Goal: Obtain resource: Download file/media

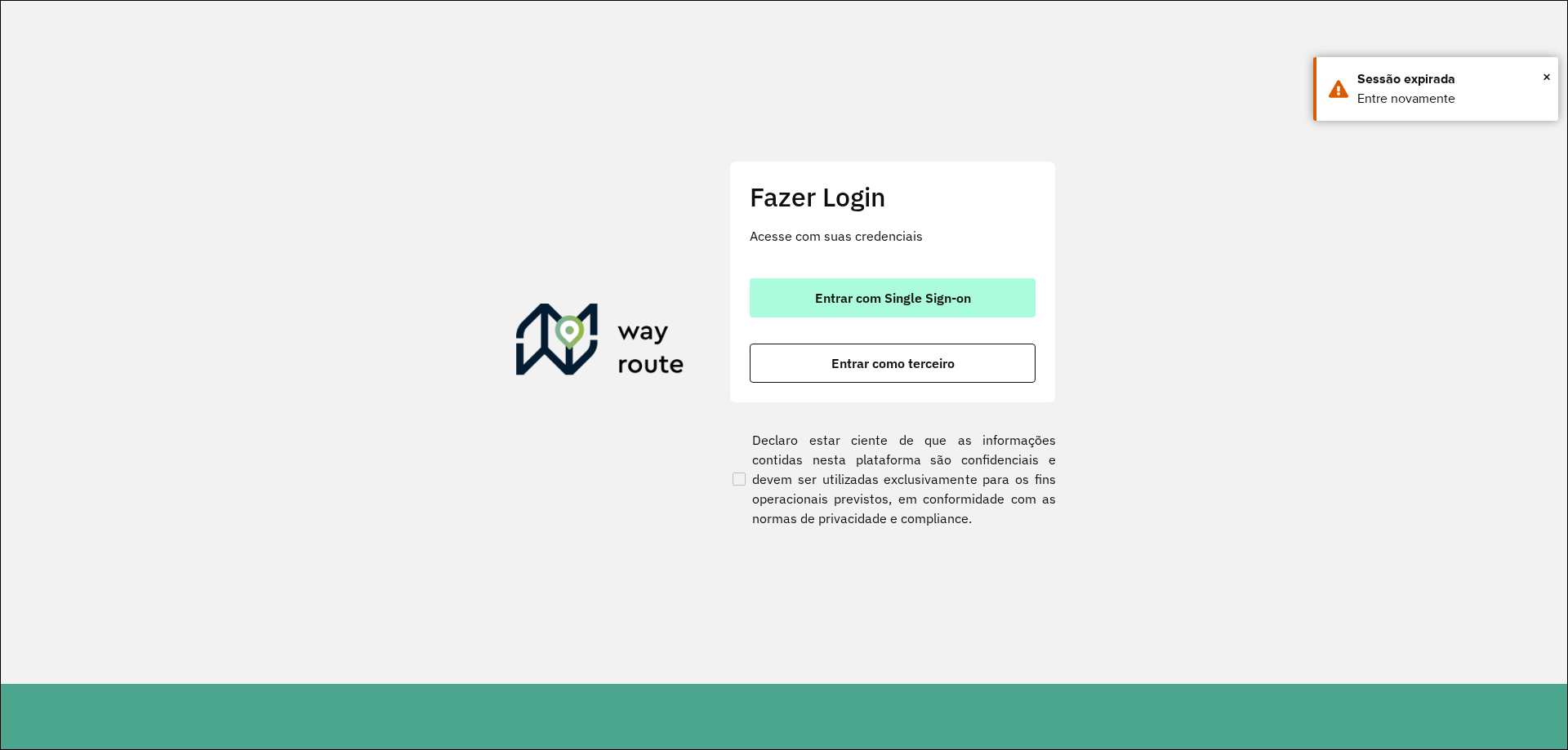
click at [821, 284] on button "Entrar com Single Sign-on" at bounding box center [892, 298] width 286 height 40
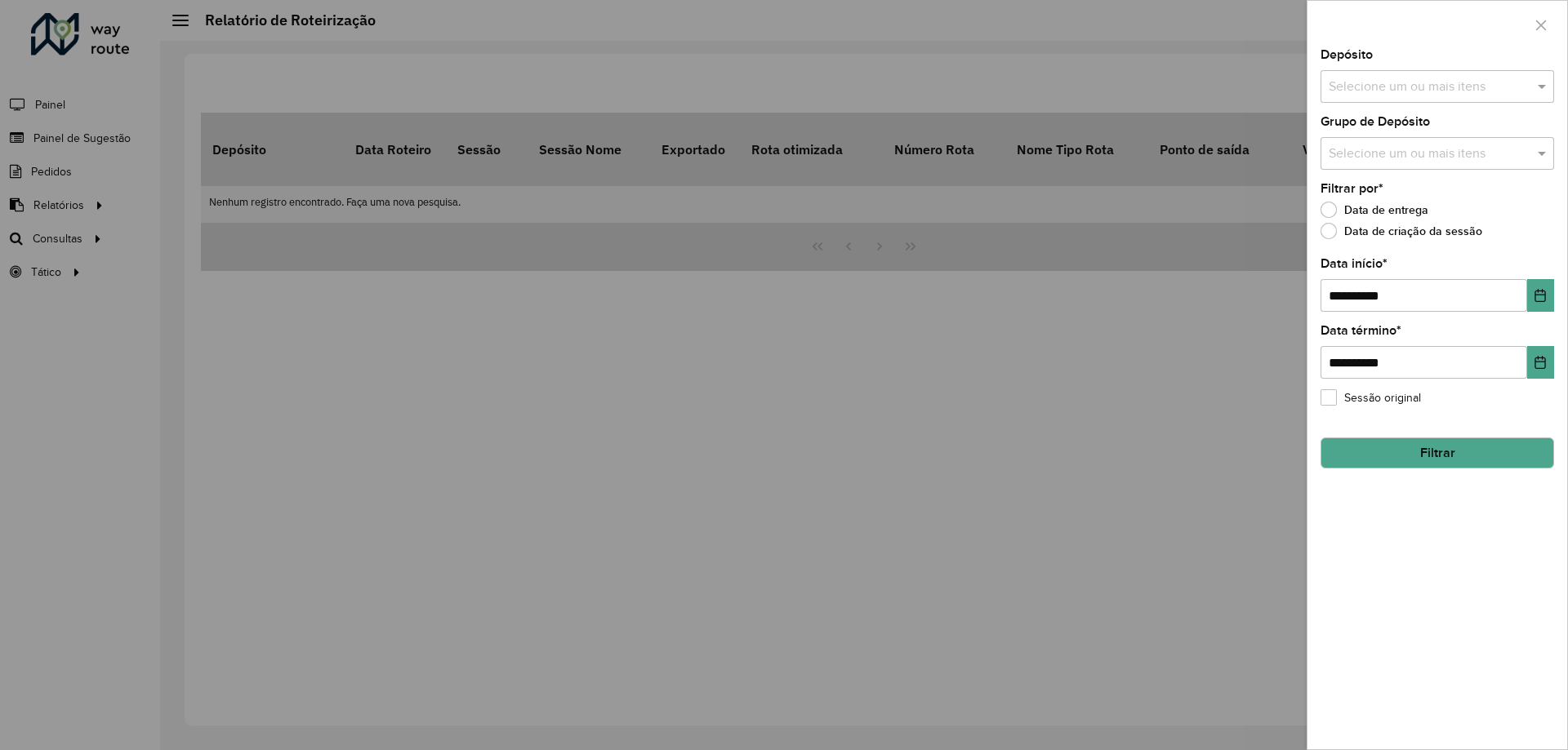
click at [58, 203] on div at bounding box center [784, 375] width 1568 height 750
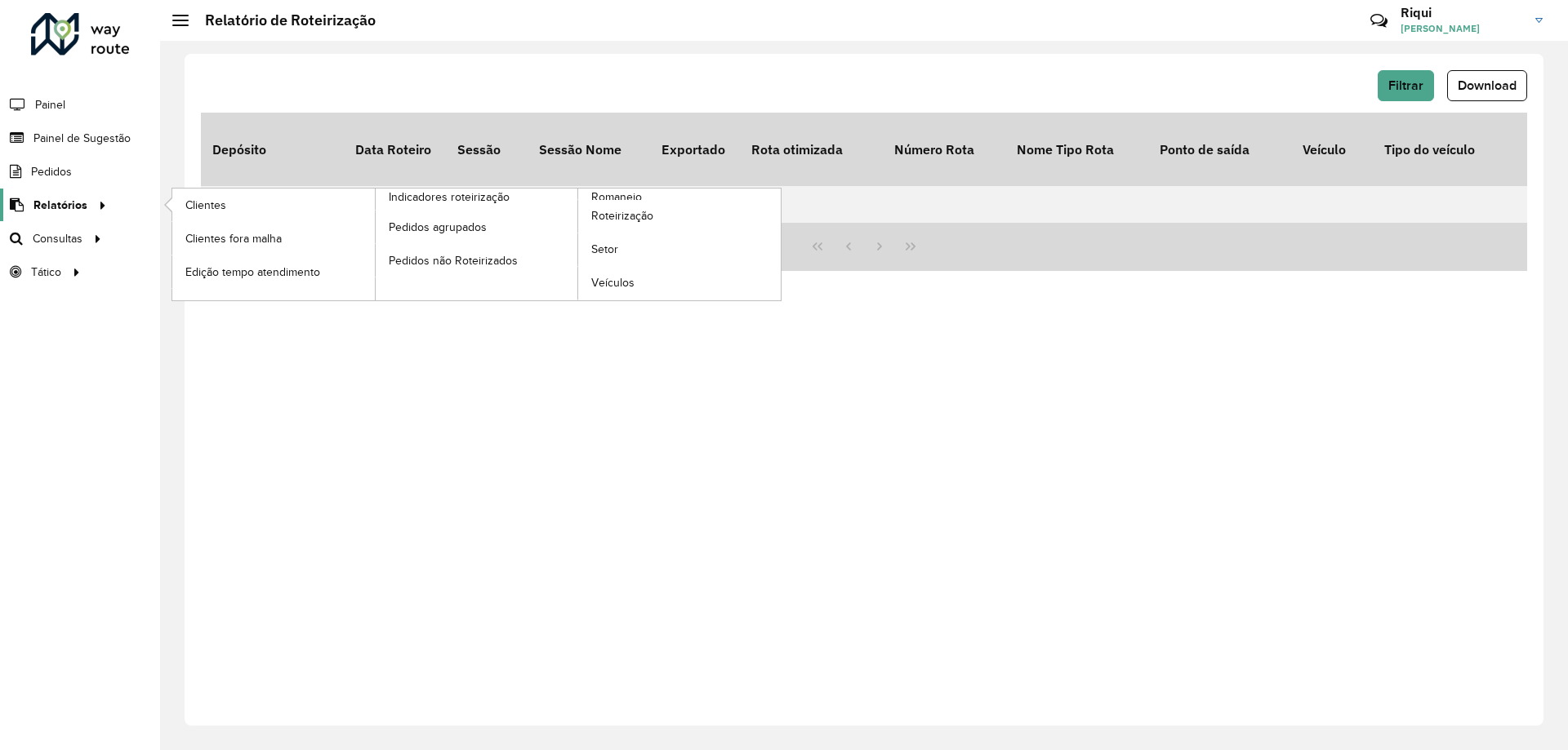
click at [80, 209] on span "Relatórios" at bounding box center [59, 206] width 54 height 17
click at [610, 227] on link "Roteirização" at bounding box center [679, 216] width 203 height 33
click at [610, 222] on span "Roteirização" at bounding box center [625, 216] width 66 height 17
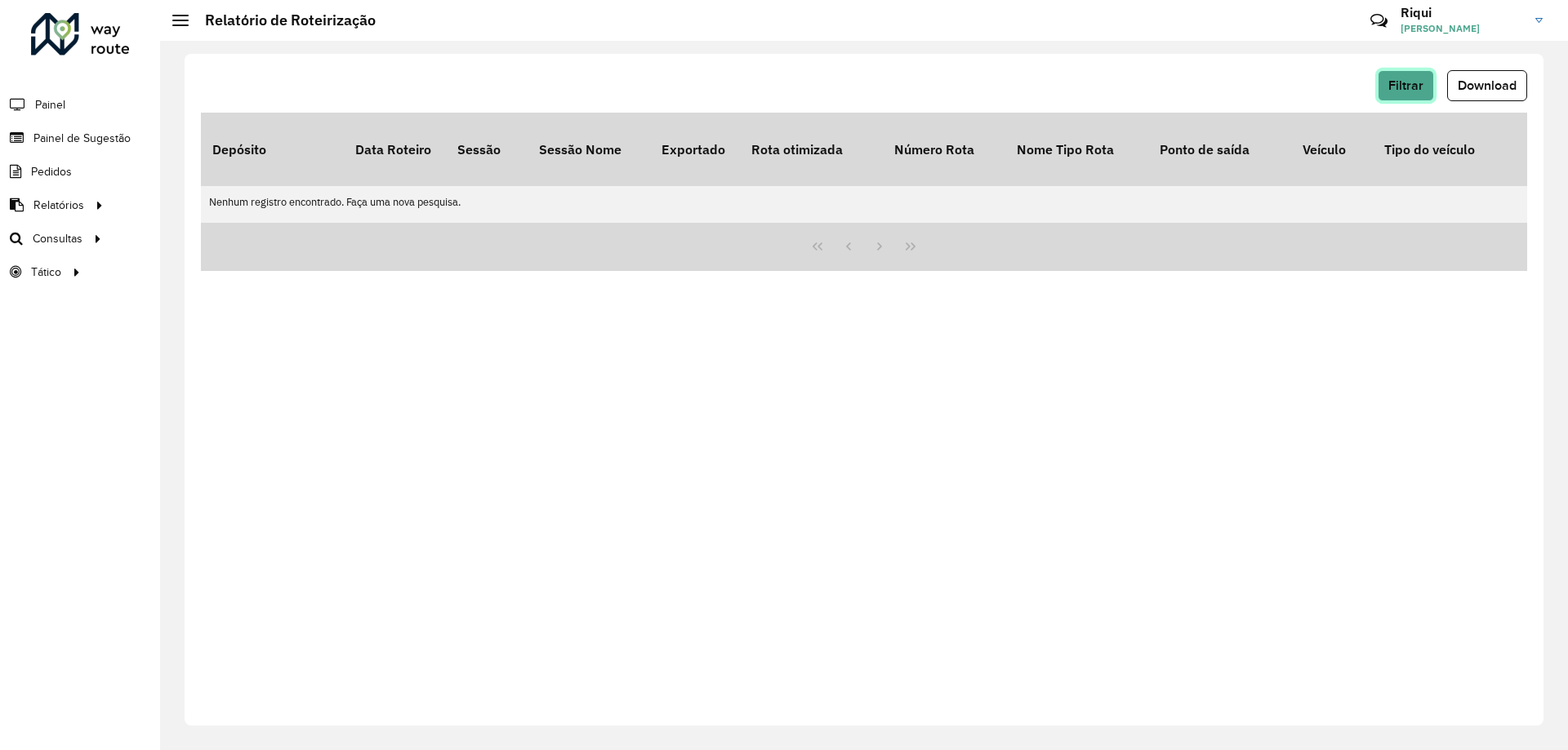
click at [1391, 85] on span "Filtrar" at bounding box center [1405, 85] width 35 height 14
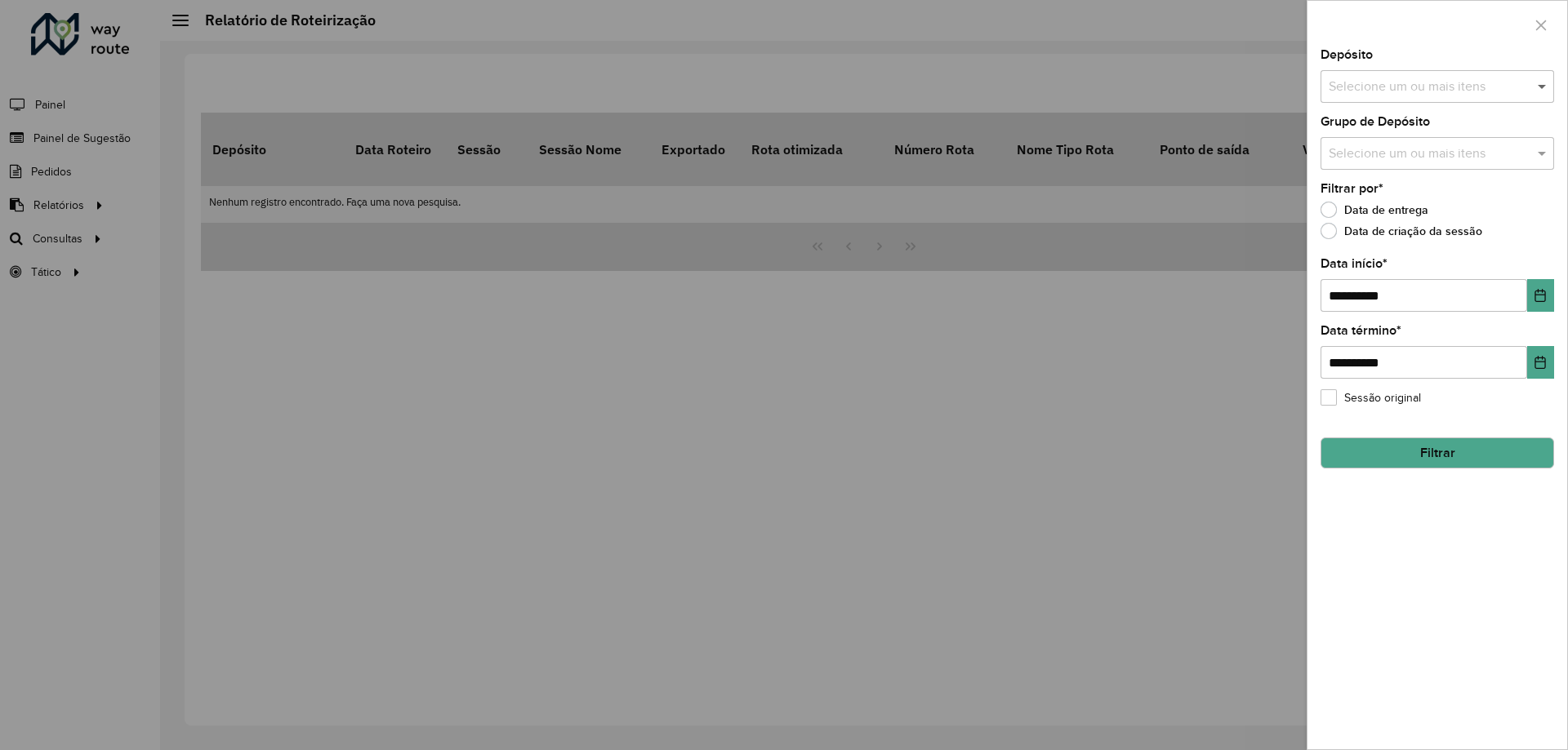
click at [1539, 88] on span at bounding box center [1543, 86] width 21 height 20
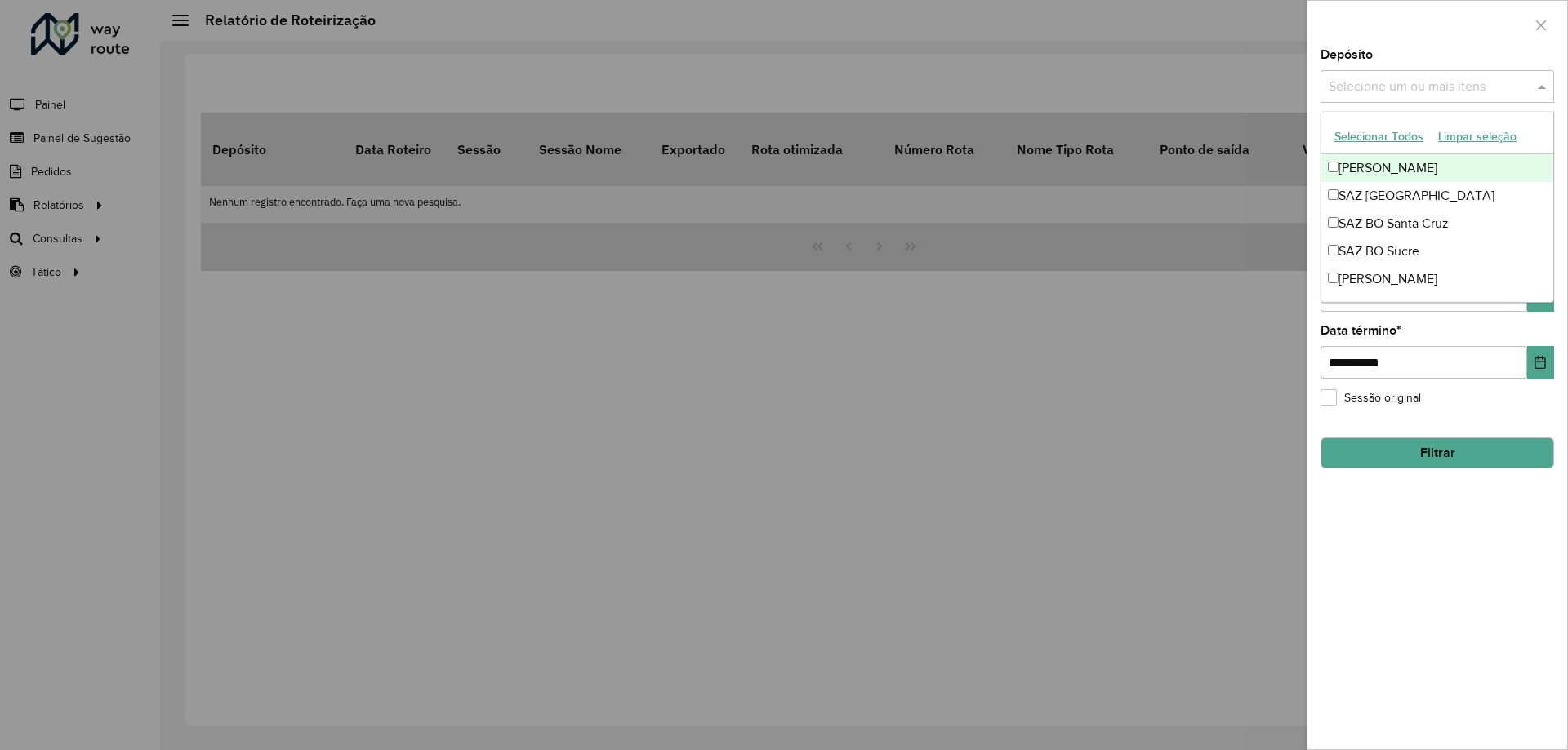
click at [1412, 171] on div "SAZ BO Montero" at bounding box center [1437, 168] width 232 height 27
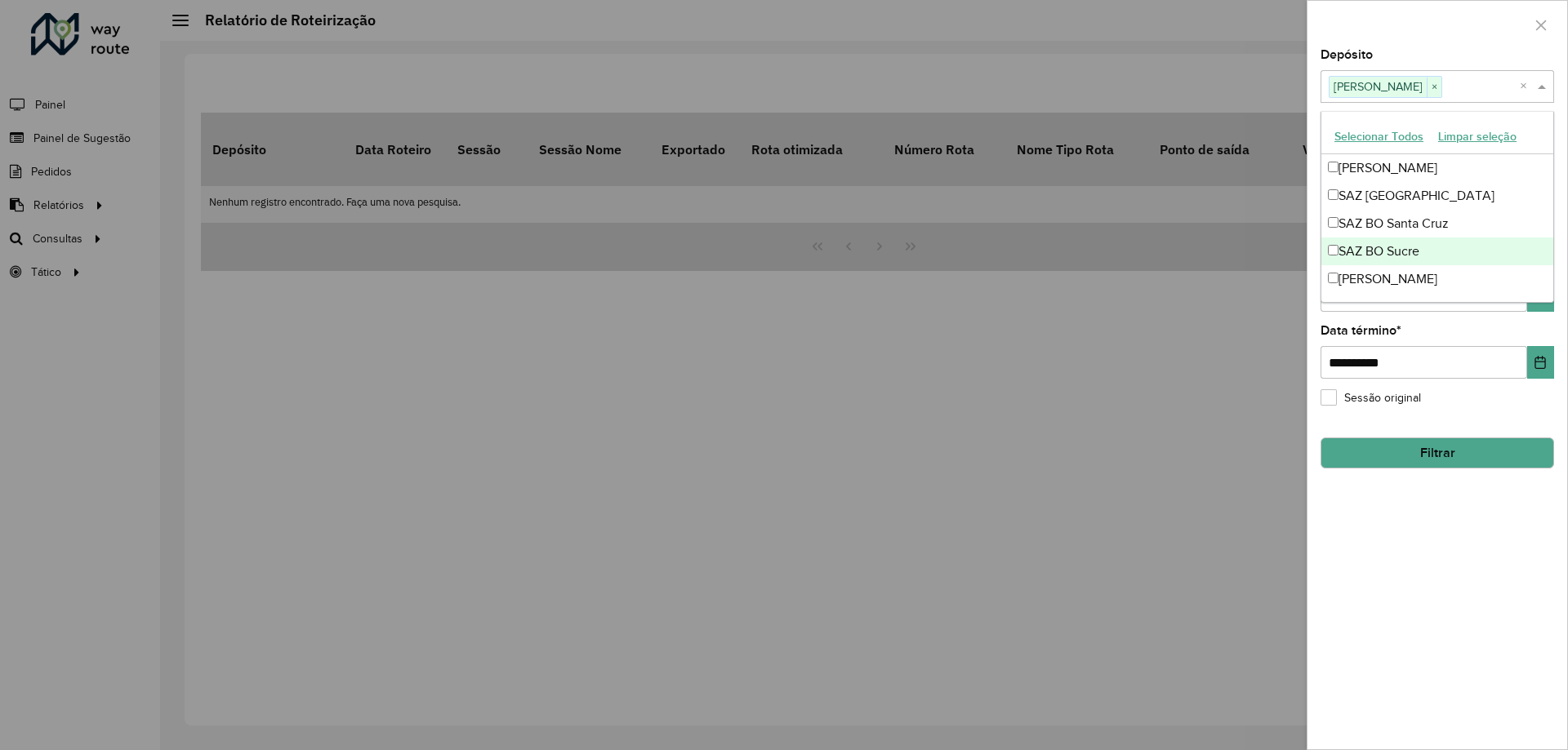
click at [1443, 334] on div "**********" at bounding box center [1437, 351] width 234 height 54
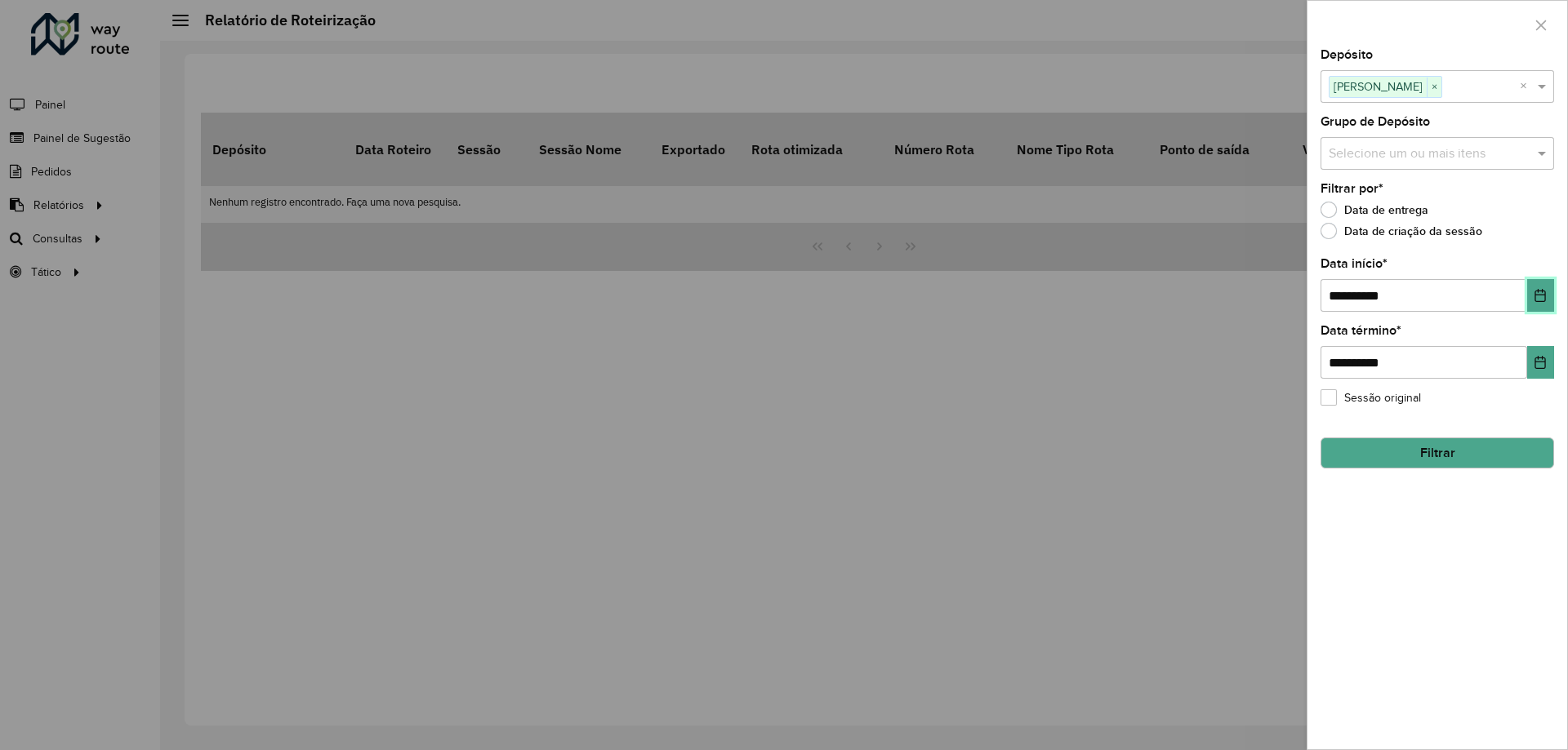
click at [1540, 297] on icon "Choose Date" at bounding box center [1540, 295] width 13 height 13
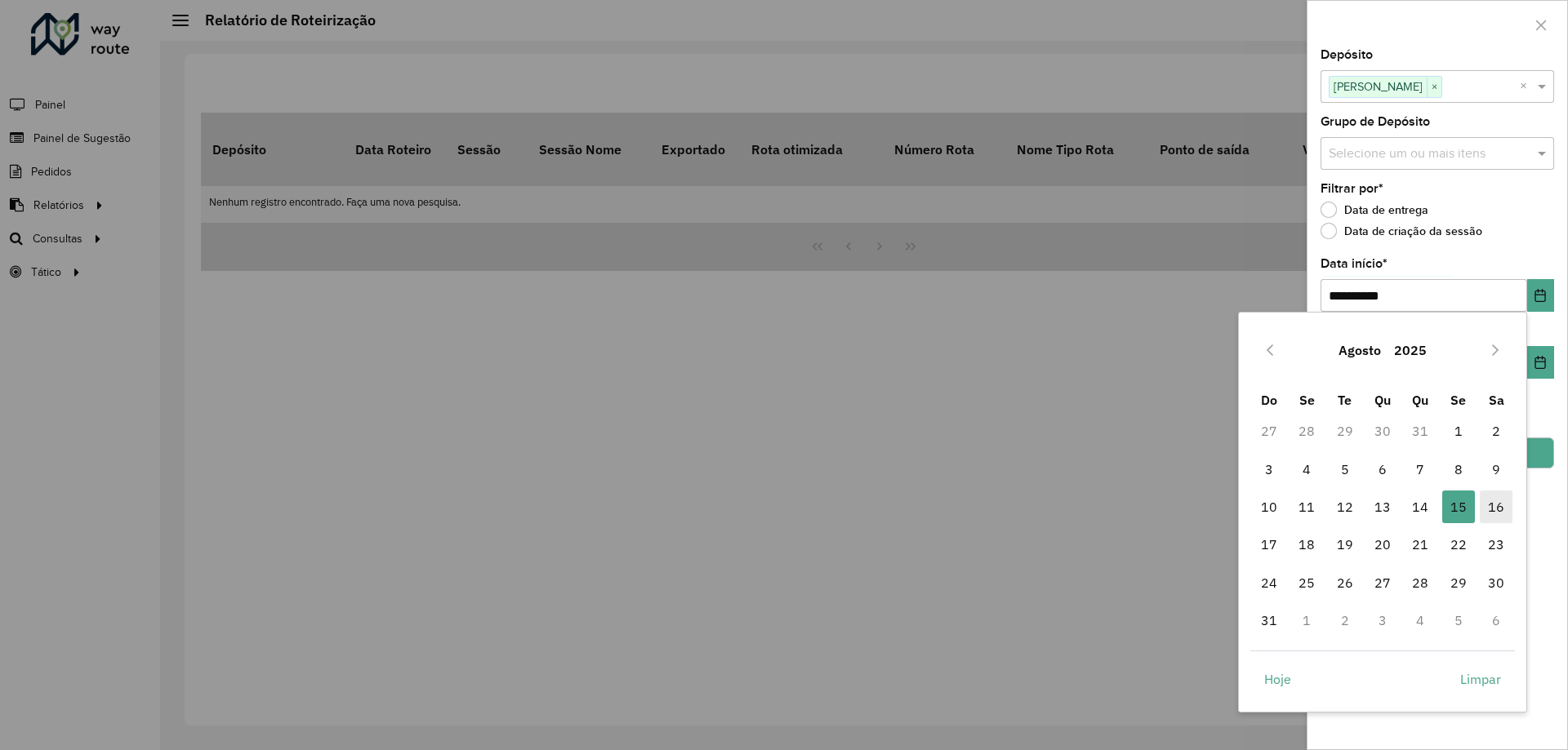
click at [1508, 508] on span "16" at bounding box center [1495, 507] width 33 height 33
type input "**********"
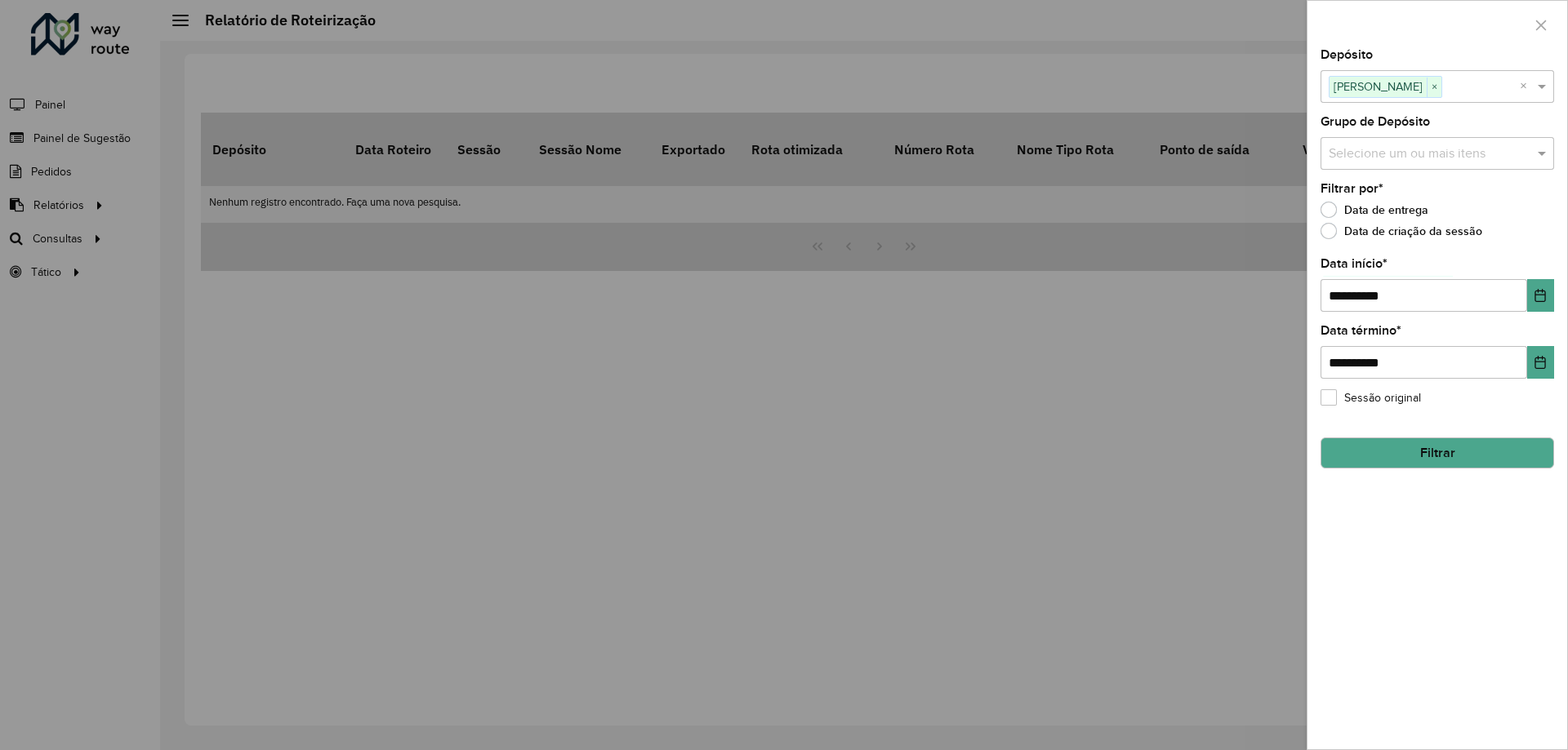
click at [1460, 462] on button "Filtrar" at bounding box center [1437, 453] width 234 height 31
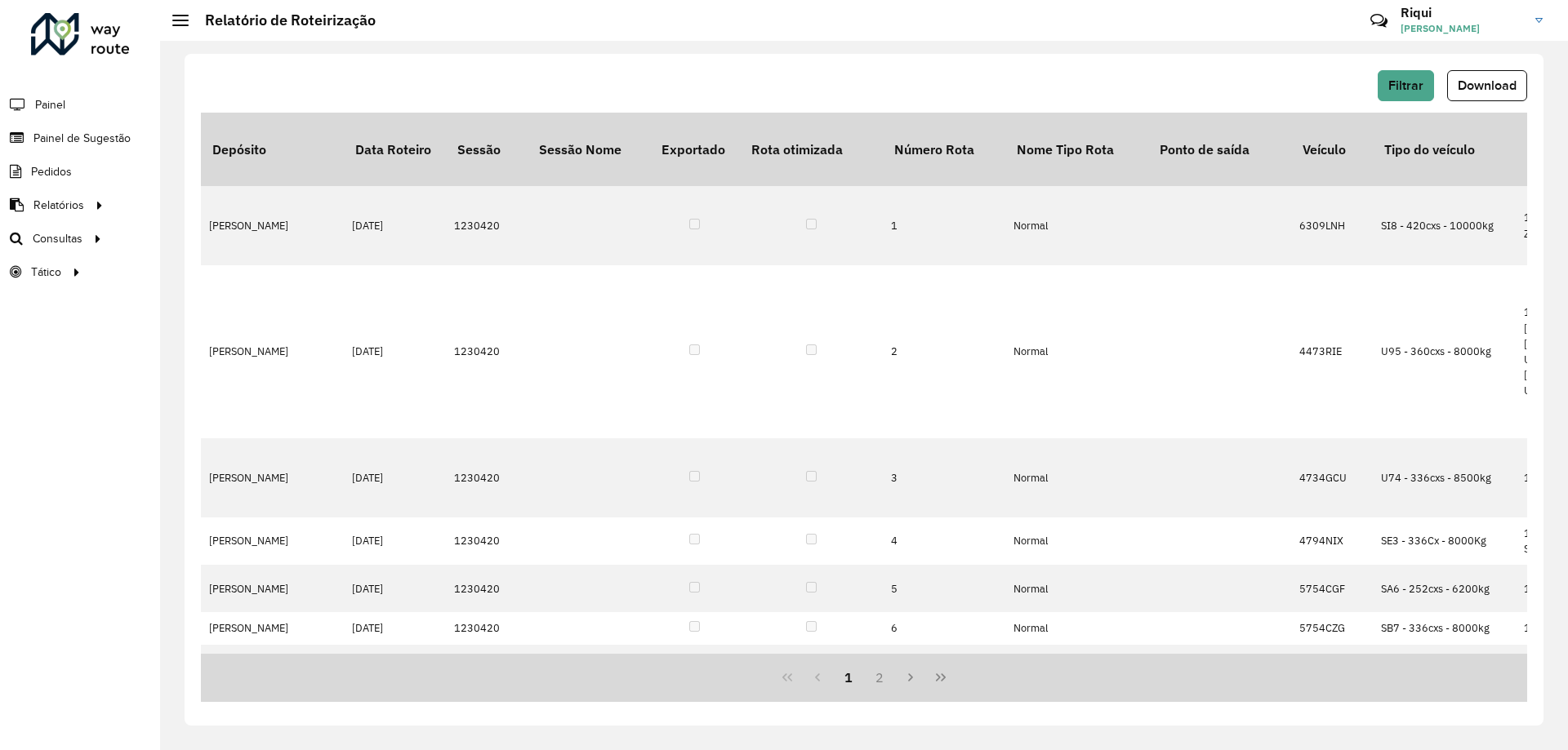
click at [1464, 67] on div "Filtrar Download Depósito Data Roteiro Sessão Sessão Nome Exportado Rota otimiz…" at bounding box center [864, 390] width 1359 height 672
click at [1469, 75] on button "Download" at bounding box center [1487, 85] width 80 height 31
